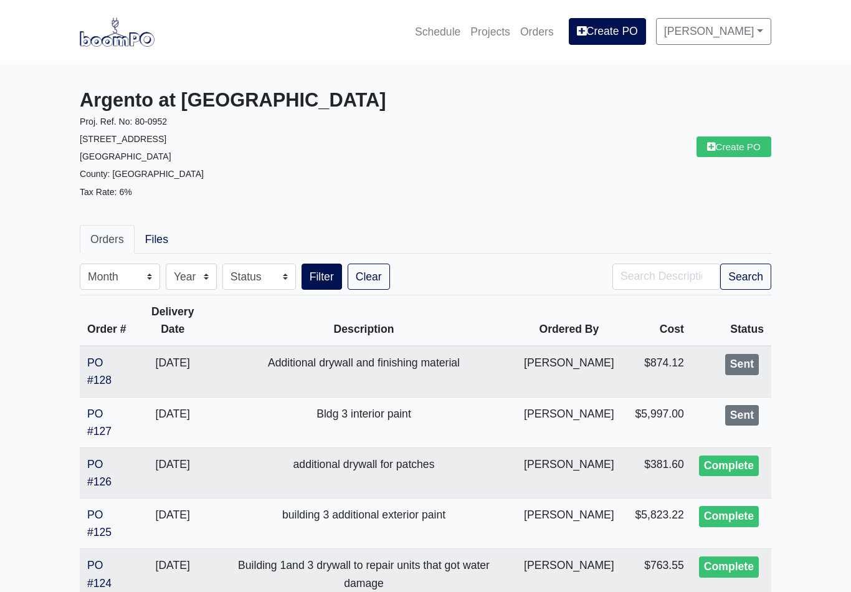
click at [101, 432] on link "PO #127" at bounding box center [99, 422] width 24 height 30
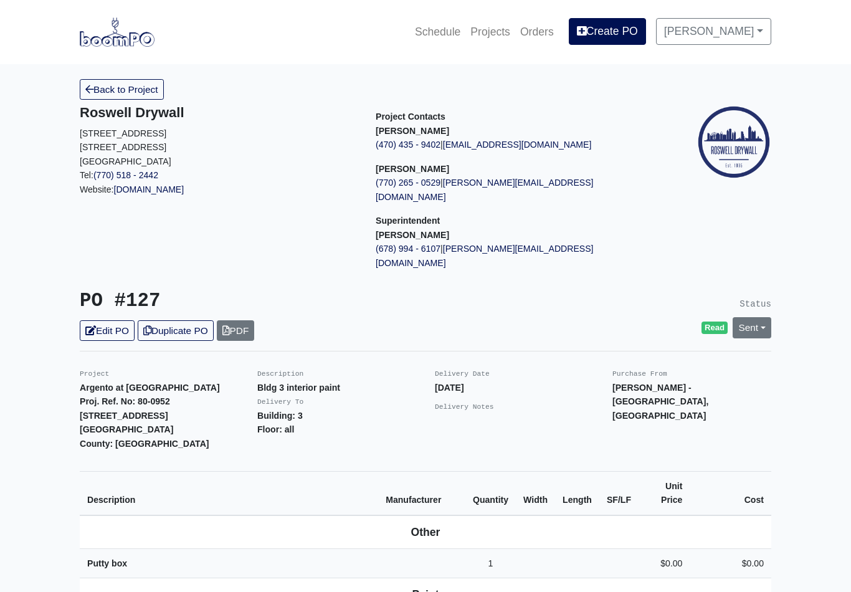
click at [754, 317] on link "Sent" at bounding box center [752, 327] width 39 height 21
click at [634, 385] on link "Complete" at bounding box center [681, 394] width 186 height 19
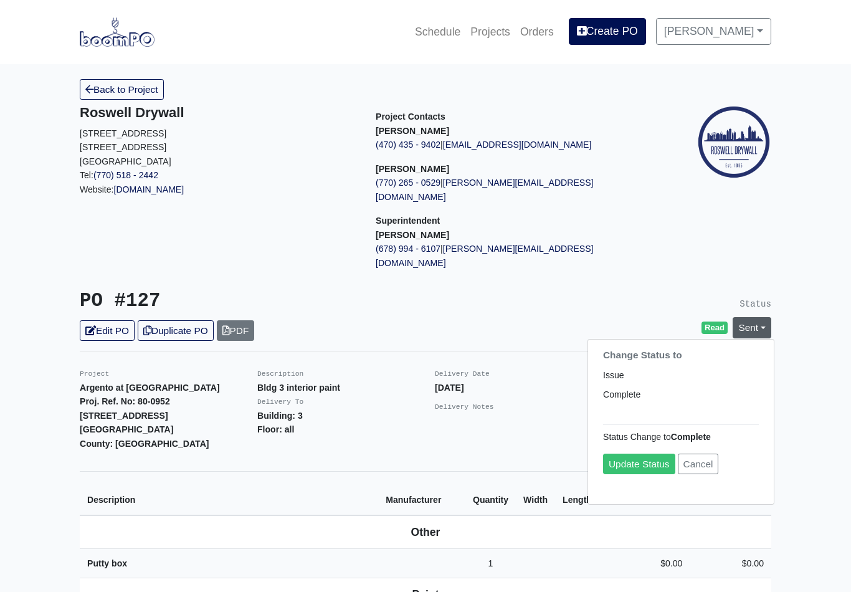
click at [635, 454] on link "Update Status" at bounding box center [639, 464] width 72 height 21
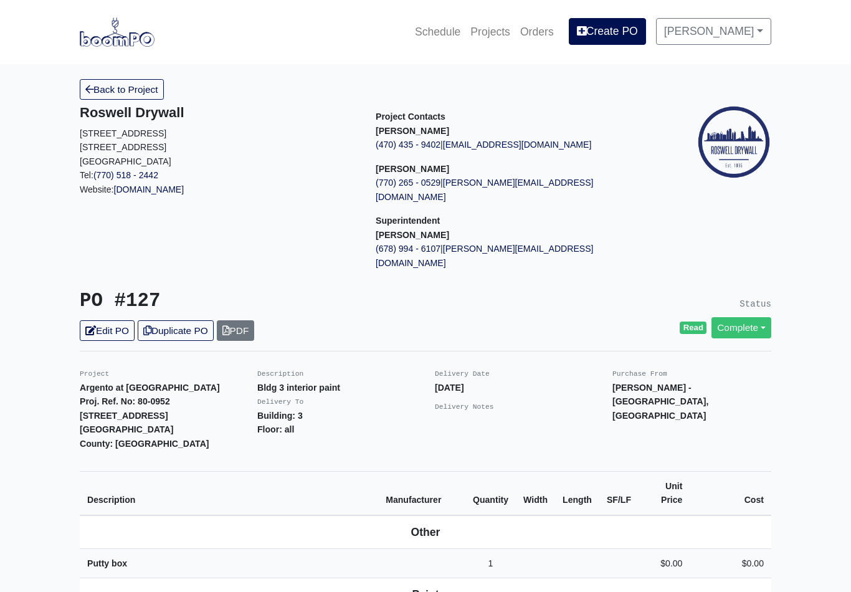
click at [98, 92] on link "Back to Project" at bounding box center [122, 89] width 84 height 21
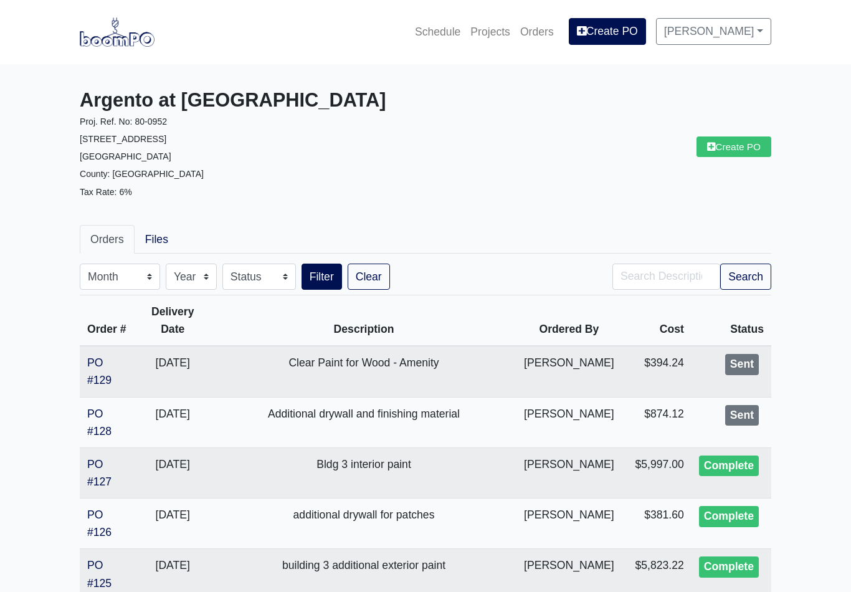
click at [93, 366] on link "PO #129" at bounding box center [99, 371] width 24 height 30
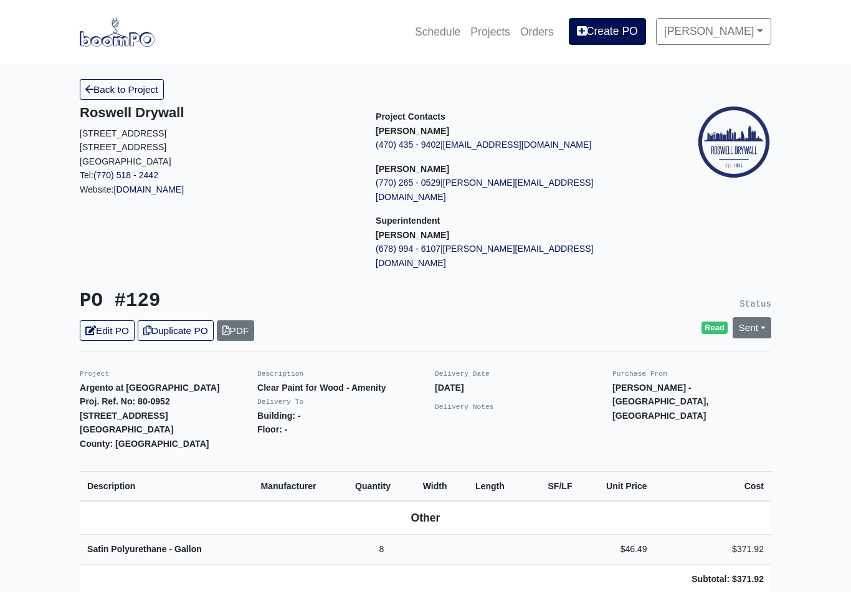
click at [88, 97] on link "Back to Project" at bounding box center [122, 89] width 84 height 21
